Goal: Task Accomplishment & Management: Complete application form

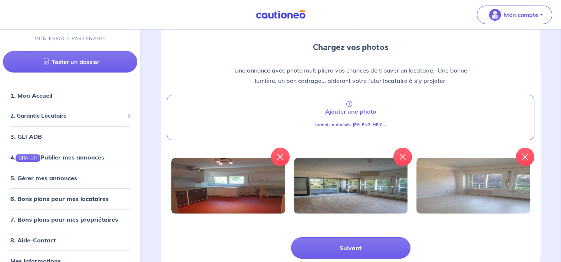
scroll to position [89, 0]
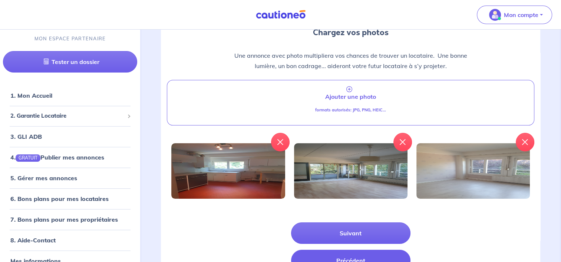
click at [342, 254] on button "Précédent" at bounding box center [350, 260] width 119 height 21
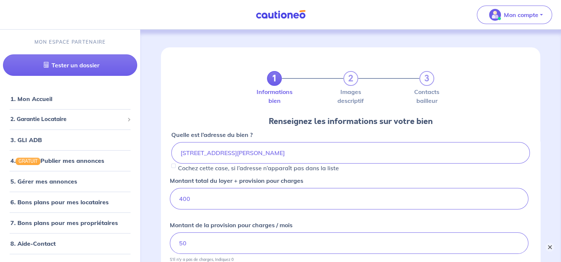
click at [550, 245] on button "×" at bounding box center [549, 247] width 9 height 9
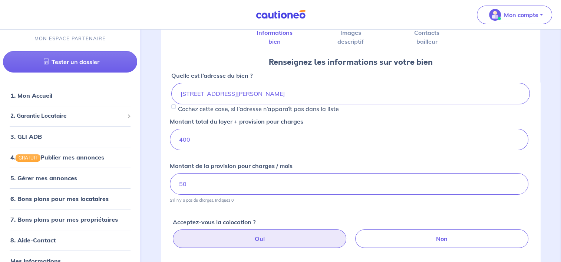
scroll to position [113, 0]
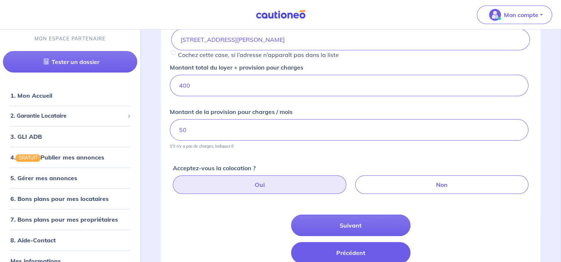
click at [349, 251] on button "Précédent" at bounding box center [350, 252] width 119 height 21
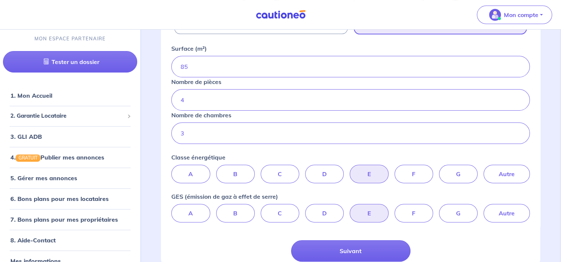
scroll to position [237, 0]
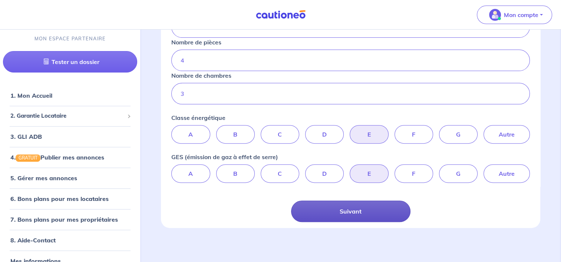
click at [354, 207] on button "Suivant" at bounding box center [350, 211] width 119 height 21
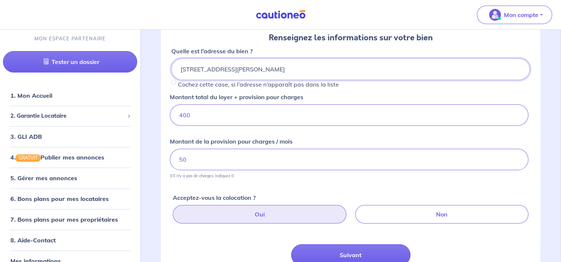
scroll to position [113, 0]
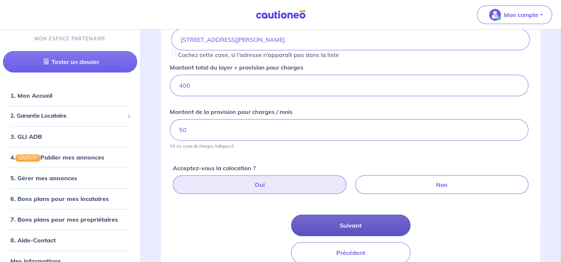
click at [352, 225] on button "Suivant" at bounding box center [350, 225] width 119 height 21
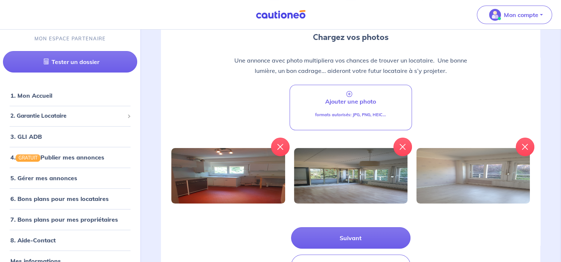
scroll to position [139, 0]
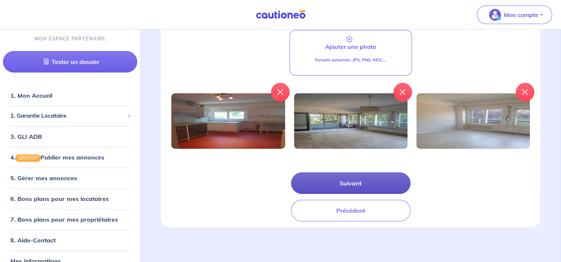
click at [359, 182] on button "Suivant" at bounding box center [350, 183] width 119 height 21
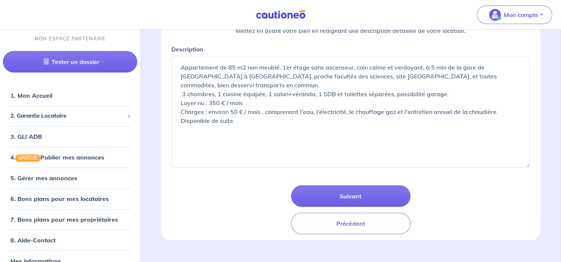
scroll to position [127, 0]
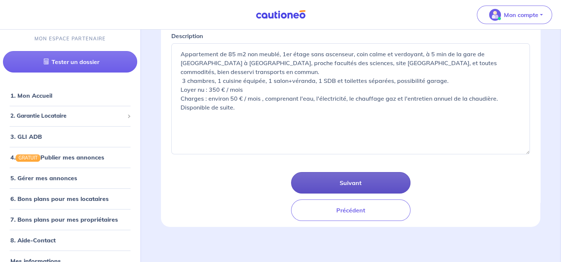
click at [348, 181] on button "Suivant" at bounding box center [350, 182] width 119 height 21
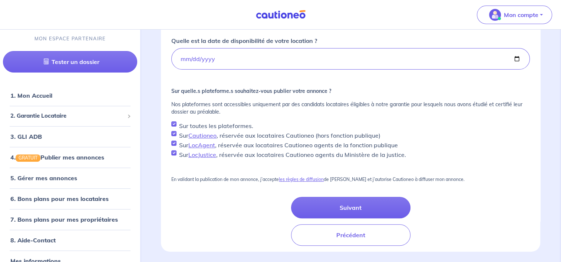
scroll to position [217, 0]
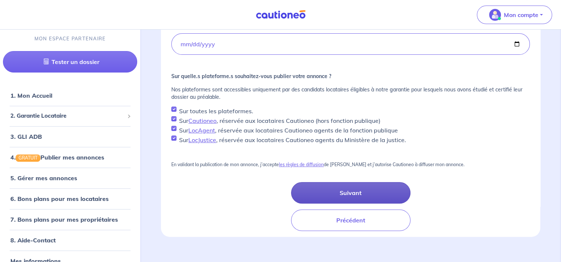
click at [343, 190] on button "Suivant" at bounding box center [350, 192] width 119 height 21
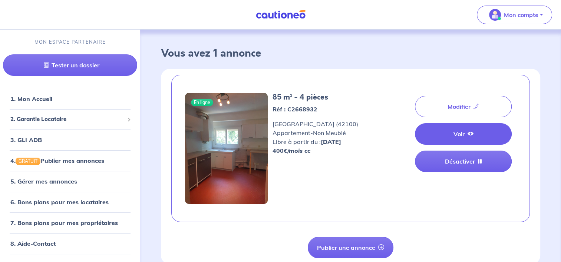
click at [445, 131] on link "Voir" at bounding box center [463, 133] width 97 height 21
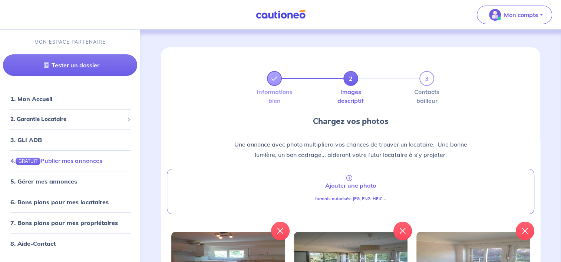
click at [67, 160] on link "4. GRATUIT Publier mes annonces" at bounding box center [56, 160] width 92 height 7
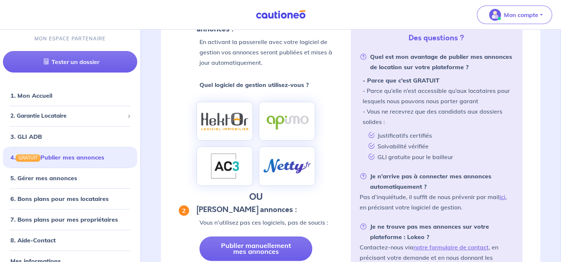
scroll to position [129, 0]
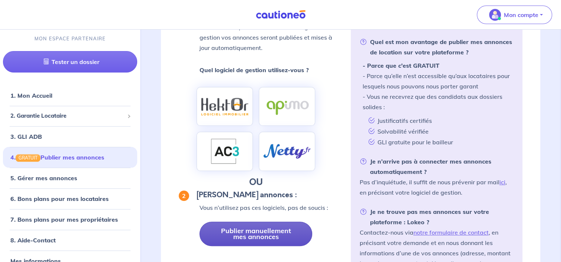
click at [261, 238] on link "Publier manuellement mes annonces" at bounding box center [255, 234] width 113 height 24
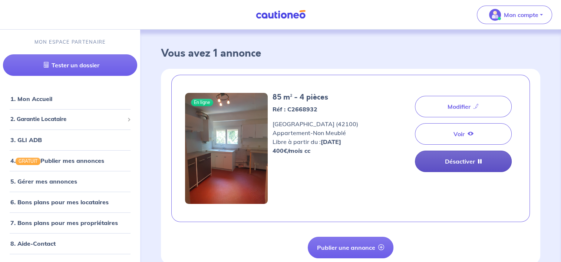
click at [460, 164] on link "Désactiver" at bounding box center [463, 161] width 97 height 21
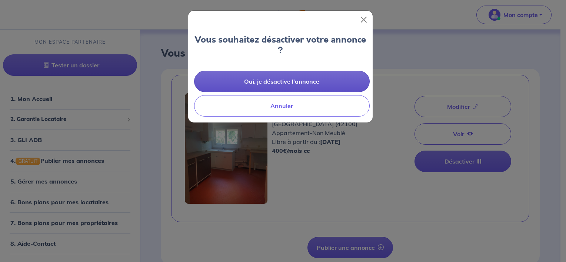
click at [288, 86] on button "Oui, je désactive l'annonce" at bounding box center [282, 81] width 176 height 21
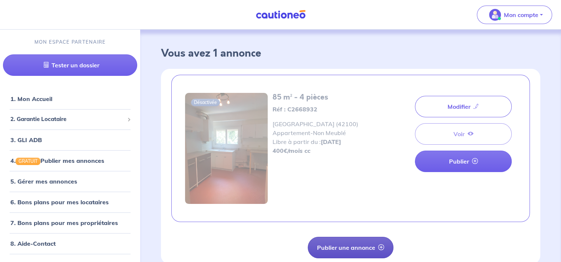
click at [349, 250] on button "Publier une annonce" at bounding box center [351, 247] width 86 height 21
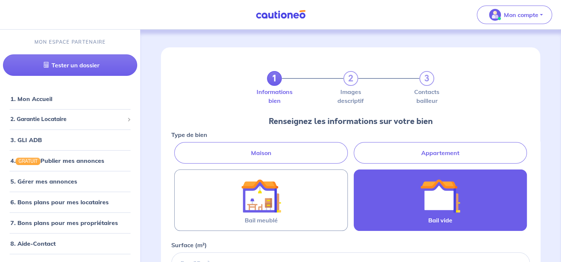
click at [426, 211] on img at bounding box center [440, 196] width 40 height 40
click at [0, 0] on input "Bail vide" at bounding box center [0, 0] width 0 height 0
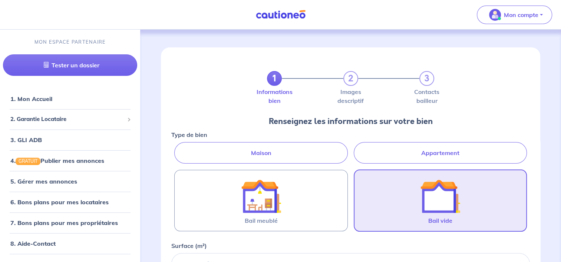
click at [431, 155] on label "Appartement" at bounding box center [440, 152] width 173 height 21
click at [176, 147] on input "Appartement" at bounding box center [173, 144] width 5 height 5
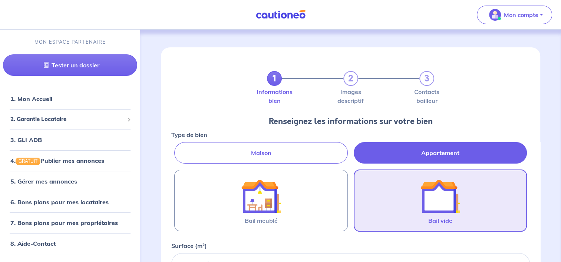
radio input "true"
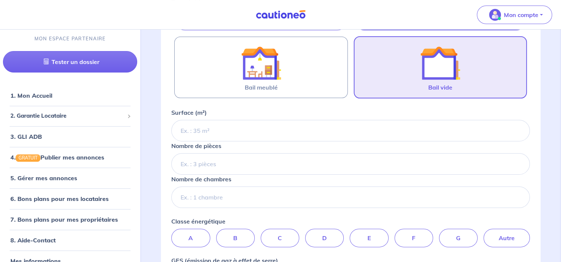
scroll to position [148, 0]
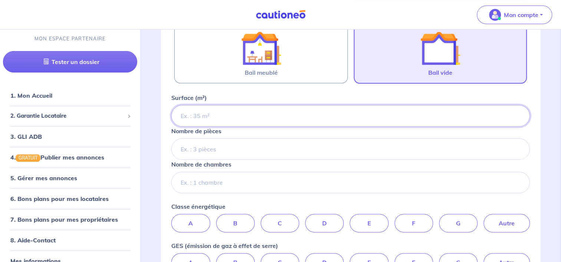
click at [221, 115] on input "Surface (m²)" at bounding box center [350, 115] width 358 height 21
type input "85"
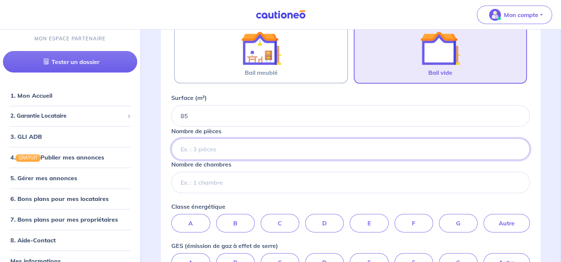
click at [199, 148] on input "Nombre de pièces" at bounding box center [350, 149] width 358 height 21
type input "4"
type input "3"
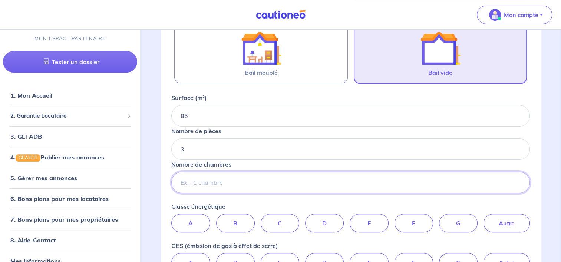
click at [193, 180] on input "Nombre de chambres" at bounding box center [350, 182] width 358 height 21
type input "2"
type input "3"
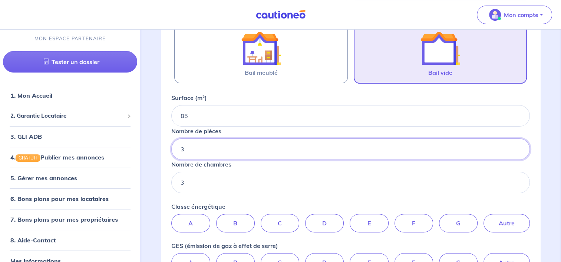
click at [189, 149] on input "3" at bounding box center [350, 149] width 358 height 21
type input "4"
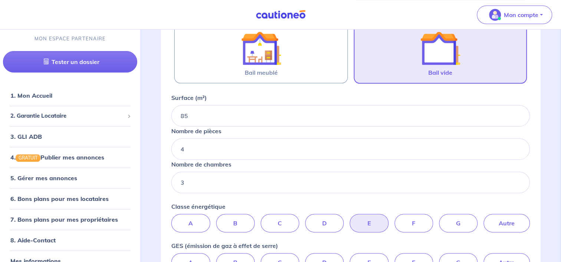
click at [359, 227] on label "E" at bounding box center [368, 223] width 39 height 19
click at [353, 219] on input "E" at bounding box center [350, 216] width 5 height 5
radio input "true"
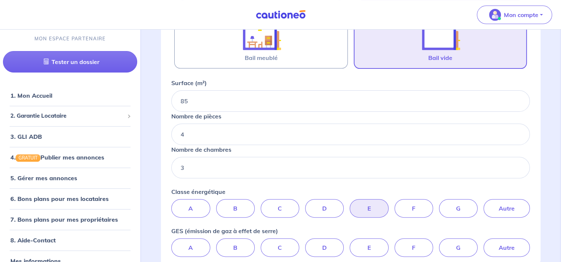
scroll to position [218, 0]
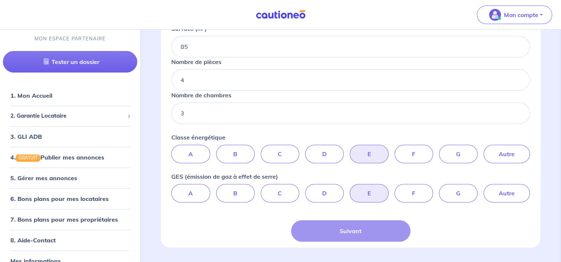
click at [362, 194] on label "E" at bounding box center [368, 193] width 39 height 19
click at [353, 189] on input "E" at bounding box center [350, 186] width 5 height 5
radio input "true"
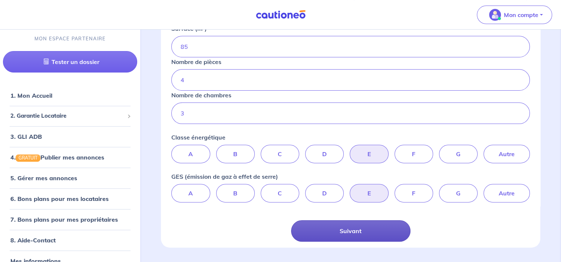
click at [344, 234] on button "Suivant" at bounding box center [350, 231] width 119 height 21
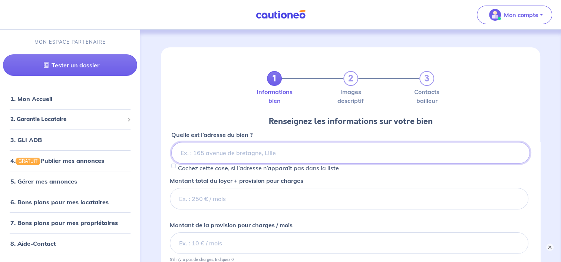
click at [231, 149] on input at bounding box center [350, 152] width 358 height 21
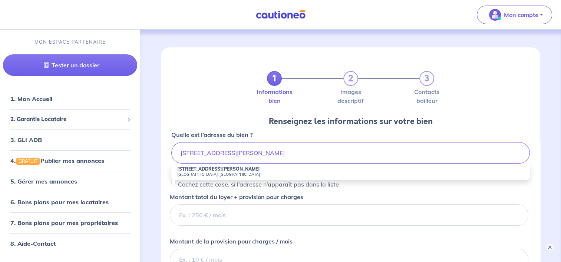
click at [190, 175] on small "Saint-Étienne, France" at bounding box center [350, 174] width 347 height 5
type input "68 Rue Jean Parot, Saint-Étienne, France"
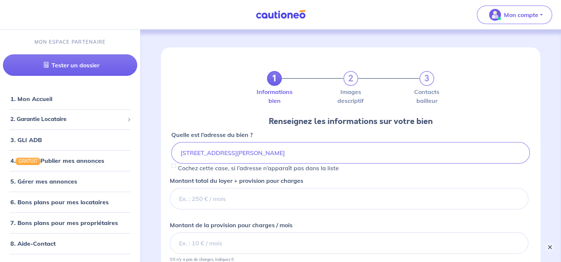
click at [548, 246] on button "×" at bounding box center [549, 247] width 9 height 9
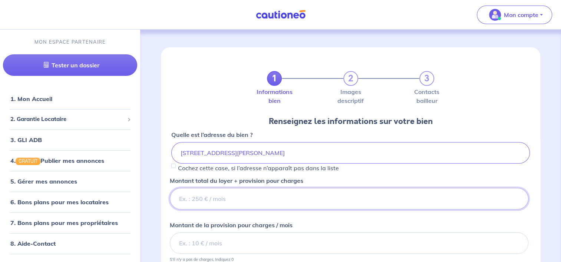
click at [232, 196] on input "Montant total du loyer + provision pour charges" at bounding box center [349, 198] width 358 height 21
type input "400"
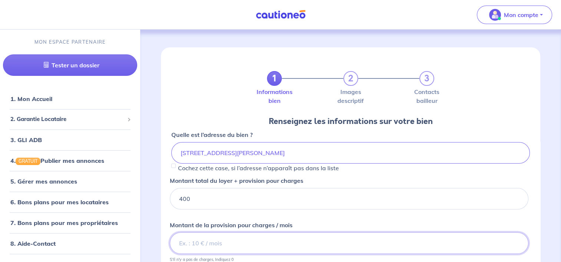
click at [198, 243] on input "Montant de la provision pour charges / mois" at bounding box center [349, 243] width 358 height 21
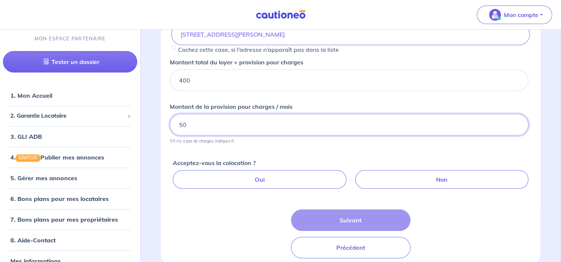
scroll to position [138, 0]
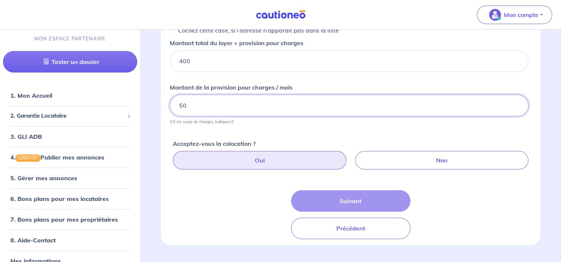
type input "50"
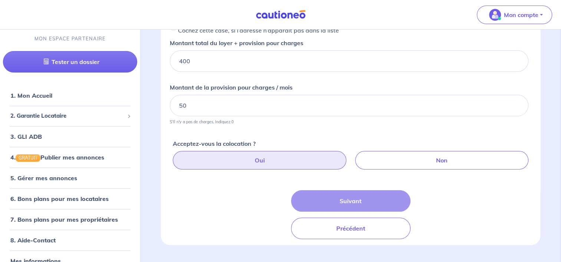
click at [273, 158] on label "Oui" at bounding box center [259, 160] width 173 height 19
click at [349, 156] on input "Oui" at bounding box center [351, 153] width 5 height 5
radio input "true"
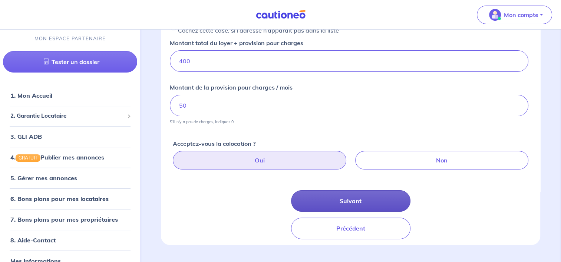
click at [354, 197] on button "Suivant" at bounding box center [350, 200] width 119 height 21
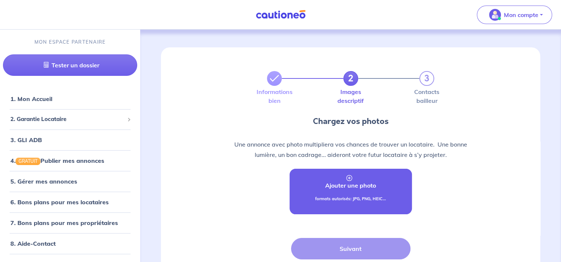
click at [352, 191] on link "Ajouter une photo formats autorisés: JPG, PNG, HEIC..." at bounding box center [350, 192] width 122 height 46
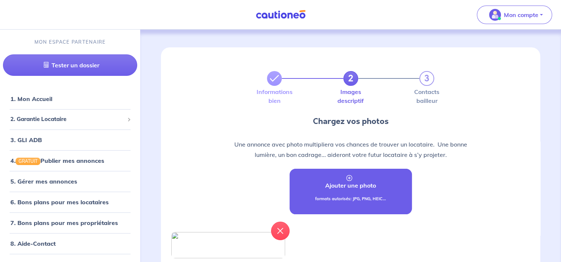
click at [364, 195] on link "Ajouter une photo formats autorisés: JPG, PNG, HEIC..." at bounding box center [350, 192] width 122 height 46
click at [339, 199] on p "formats autorisés: JPG, PNG, HEIC..." at bounding box center [350, 199] width 71 height 6
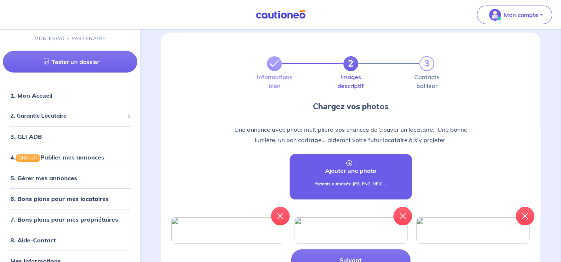
scroll to position [69, 0]
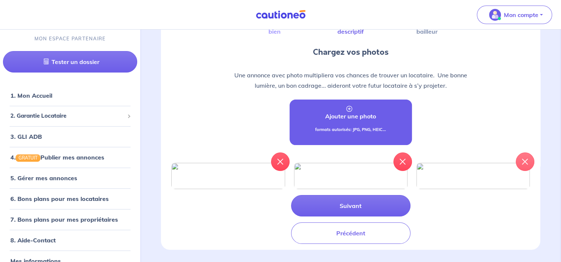
click at [520, 159] on button "button" at bounding box center [525, 162] width 19 height 19
click at [374, 135] on div "formats autorisés: JPG, PNG, HEIC..." at bounding box center [350, 133] width 71 height 12
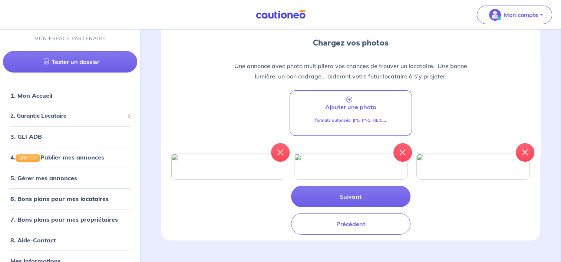
scroll to position [93, 0]
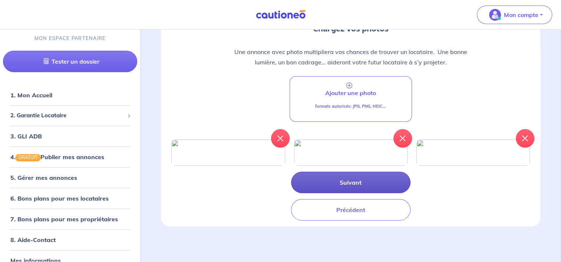
click at [365, 193] on button "Suivant" at bounding box center [350, 182] width 119 height 21
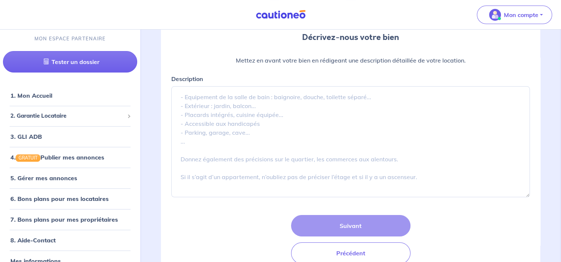
scroll to position [127, 0]
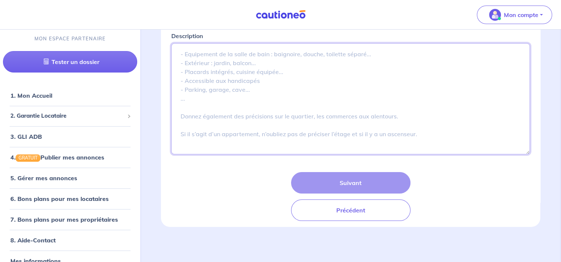
click at [186, 54] on textarea "Description" at bounding box center [350, 98] width 358 height 111
paste textarea ""Appartement de 75 m2 non meublé, 1er étage sans ascenseur, coin calme et verdo…"
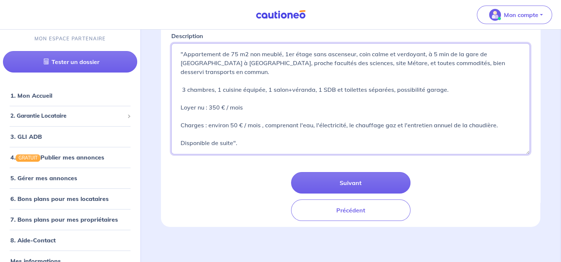
click at [232, 53] on textarea ""Appartement de 75 m2 non meublé, 1er étage sans ascenseur, coin calme et verdo…" at bounding box center [350, 98] width 358 height 111
click at [234, 142] on textarea ""Appartement de 75 m2 non meublé, 1er étage sans ascenseur, coin calme et verdo…" at bounding box center [350, 98] width 358 height 111
click at [183, 52] on textarea ""Appartement de 75 m2 non meublé, 1er étage sans ascenseur, coin calme et verdo…" at bounding box center [350, 98] width 358 height 111
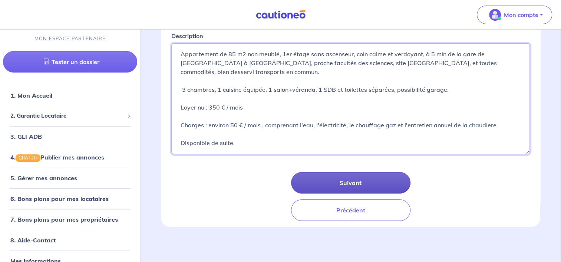
type textarea "Appartement de 85 m2 non meublé, 1er étage sans ascenseur, coin calme et verdoy…"
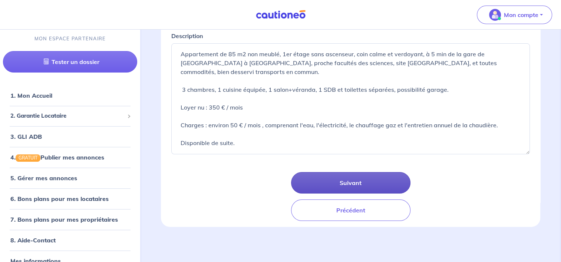
click at [355, 189] on button "Suivant" at bounding box center [350, 182] width 119 height 21
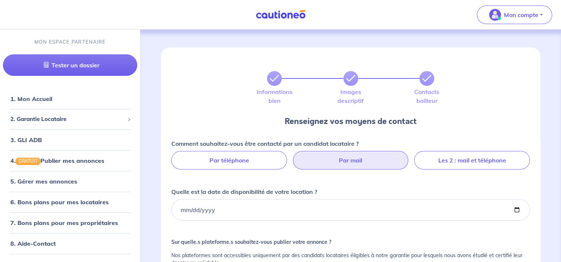
click at [332, 163] on label "Par mail" at bounding box center [351, 160] width 116 height 19
click at [348, 156] on input "Par mail" at bounding box center [350, 153] width 5 height 5
radio input "true"
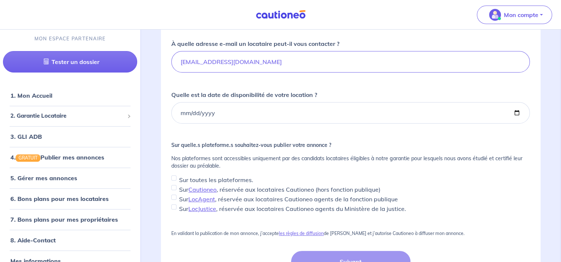
scroll to position [163, 0]
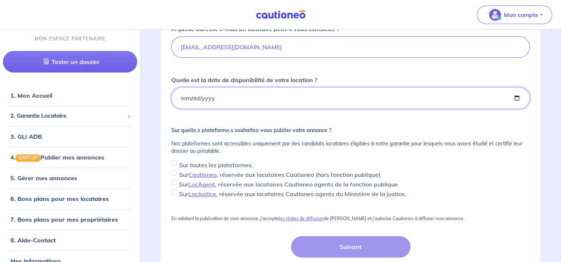
click at [182, 97] on input "Quelle est la date de disponibilité de votre location ?" at bounding box center [350, 97] width 358 height 21
click at [182, 98] on input "Quelle est la date de disponibilité de votre location ?" at bounding box center [350, 97] width 358 height 21
type input "2025-08-20"
click at [174, 163] on input "Sur toutes les plateformes." at bounding box center [173, 163] width 5 height 5
checkbox input "true"
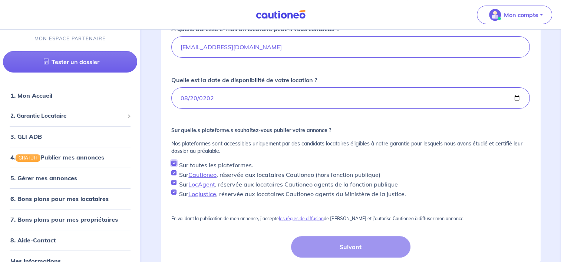
checkbox input "true"
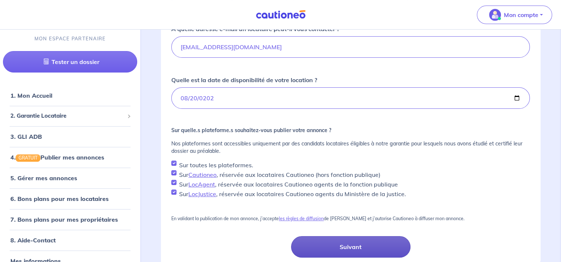
click at [350, 246] on button "Suivant" at bounding box center [350, 246] width 119 height 21
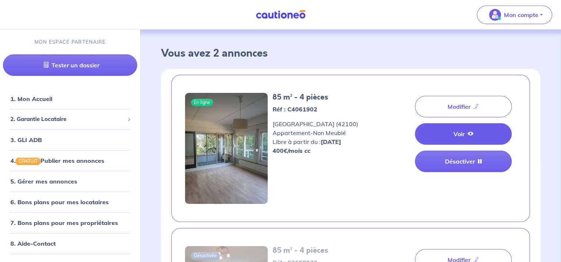
click at [464, 125] on link "Voir" at bounding box center [463, 133] width 97 height 21
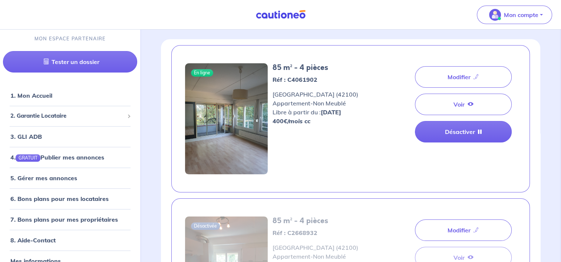
scroll to position [15, 0]
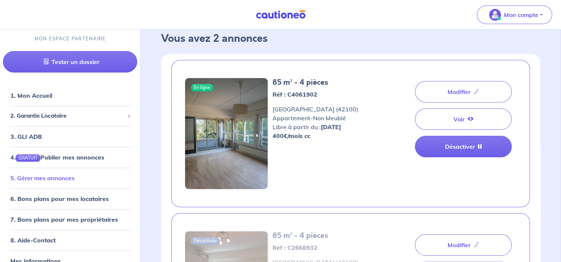
click at [74, 178] on link "5. Gérer mes annonces" at bounding box center [42, 178] width 64 height 7
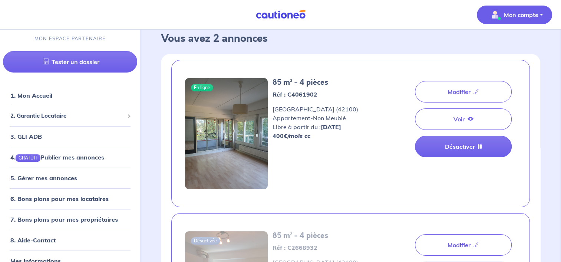
click at [524, 10] on p "Mon compte" at bounding box center [521, 14] width 34 height 9
click at [511, 64] on link "Me déconnecter" at bounding box center [507, 64] width 60 height 12
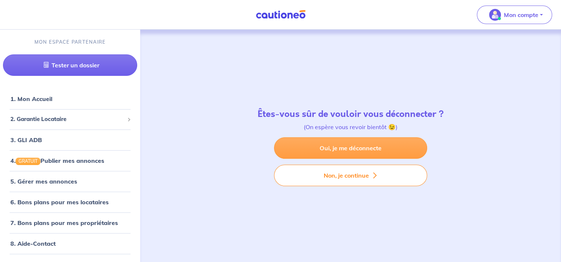
click at [357, 147] on link "Oui, je me déconnecte" at bounding box center [350, 147] width 153 height 21
